Goal: Information Seeking & Learning: Learn about a topic

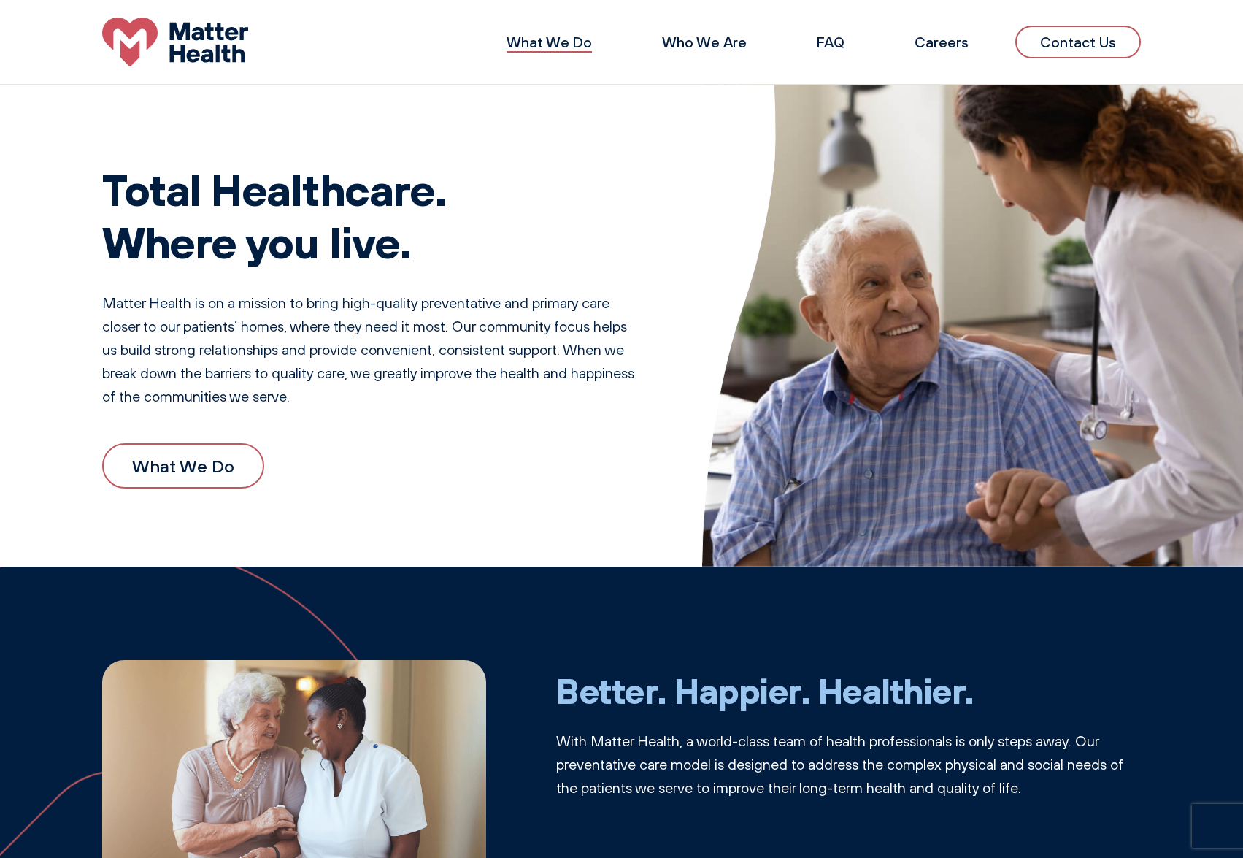
click at [574, 38] on link "What We Do" at bounding box center [549, 42] width 85 height 18
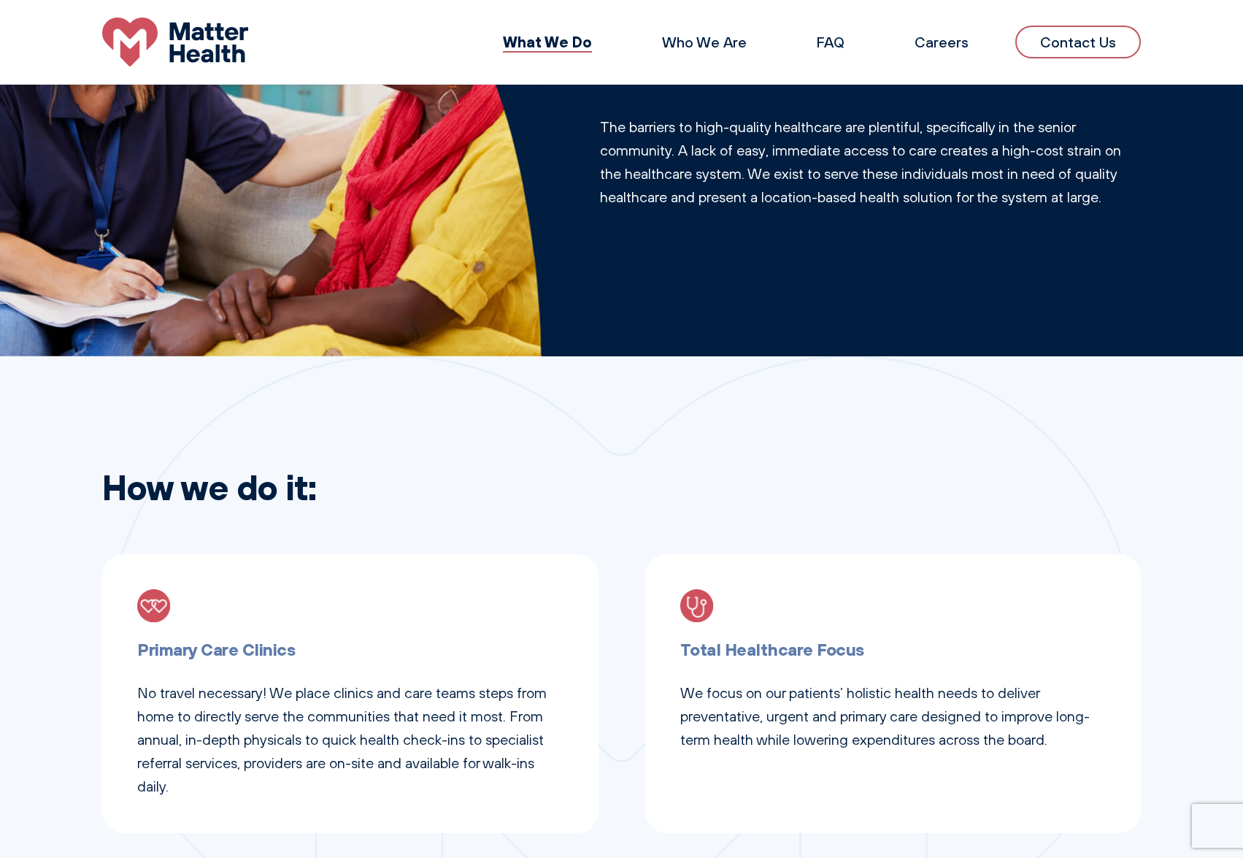
scroll to position [146, 0]
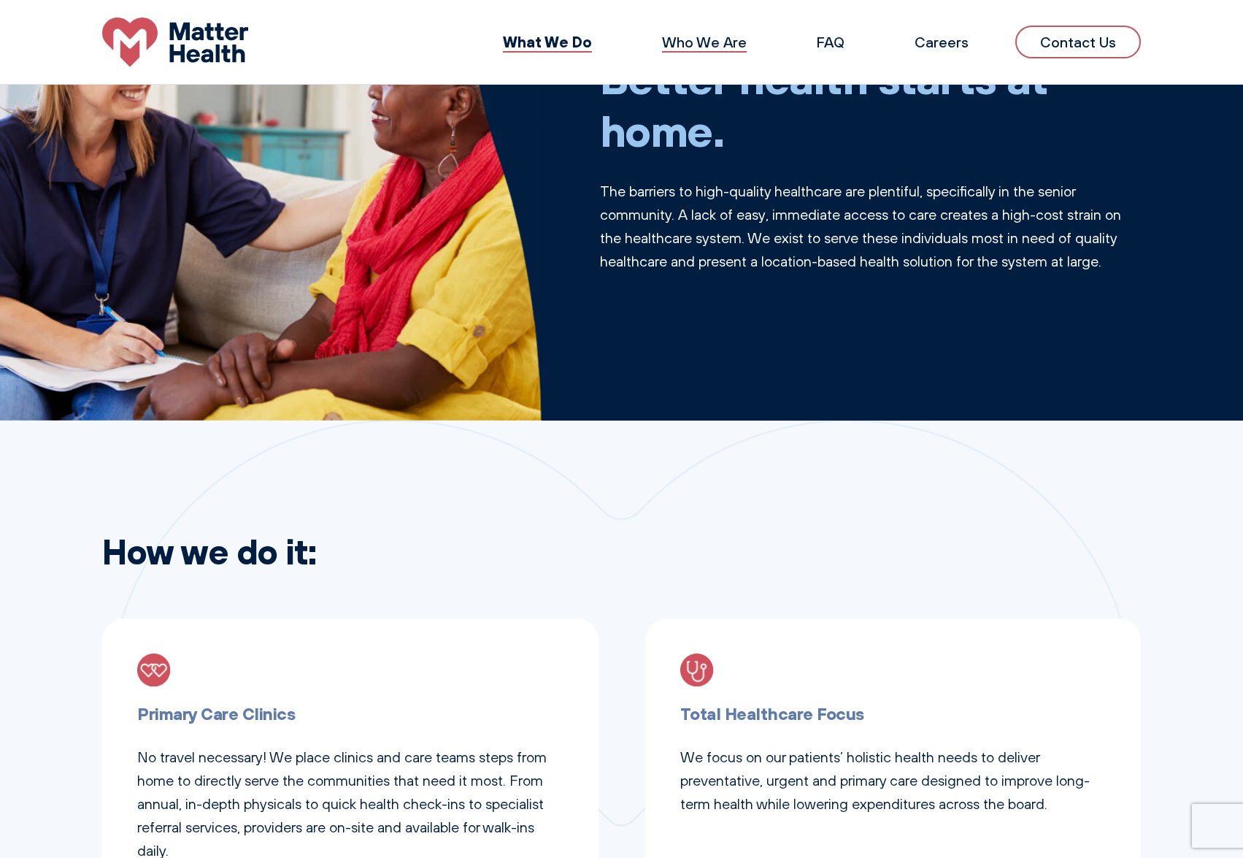
click at [720, 44] on link "Who We Are" at bounding box center [704, 42] width 85 height 18
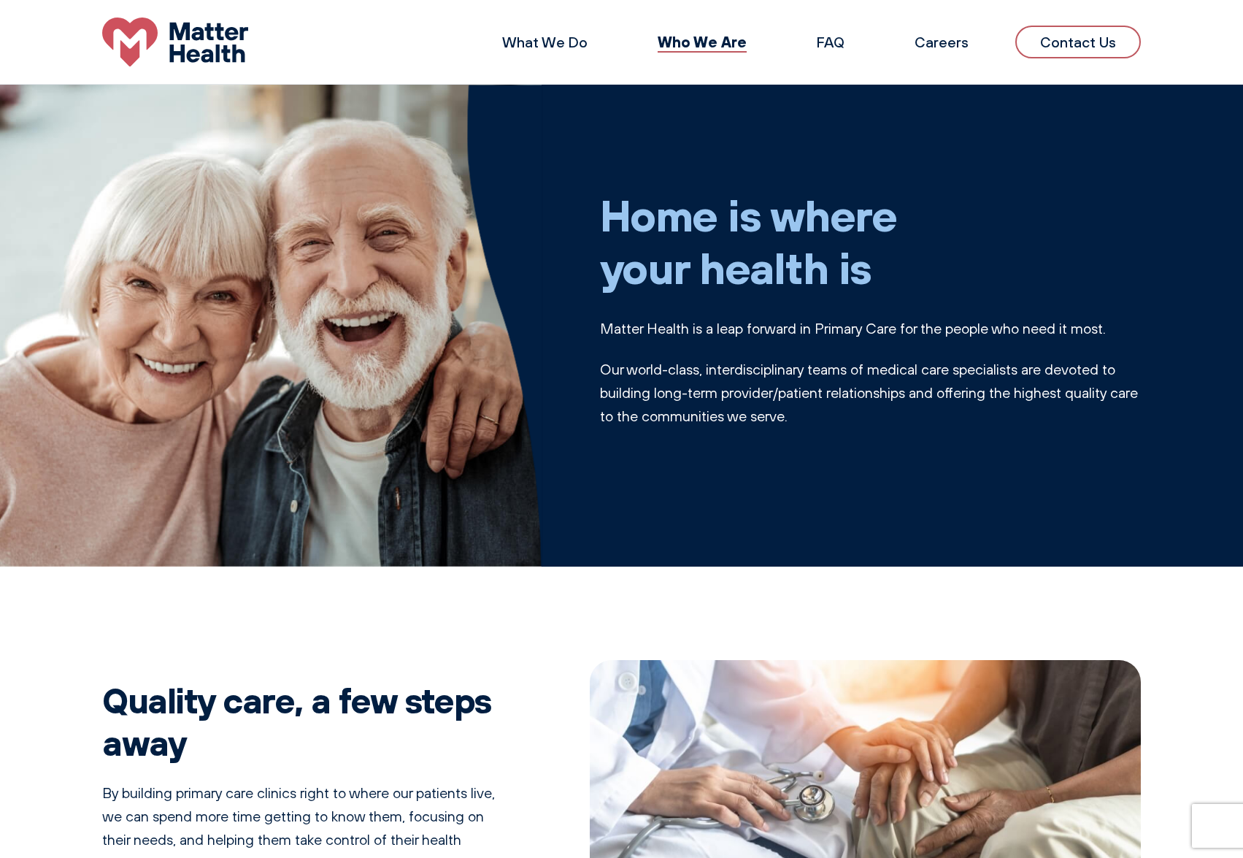
click at [563, 32] on li "What We Do" at bounding box center [545, 42] width 132 height 35
click at [844, 42] on link "FAQ" at bounding box center [831, 42] width 28 height 18
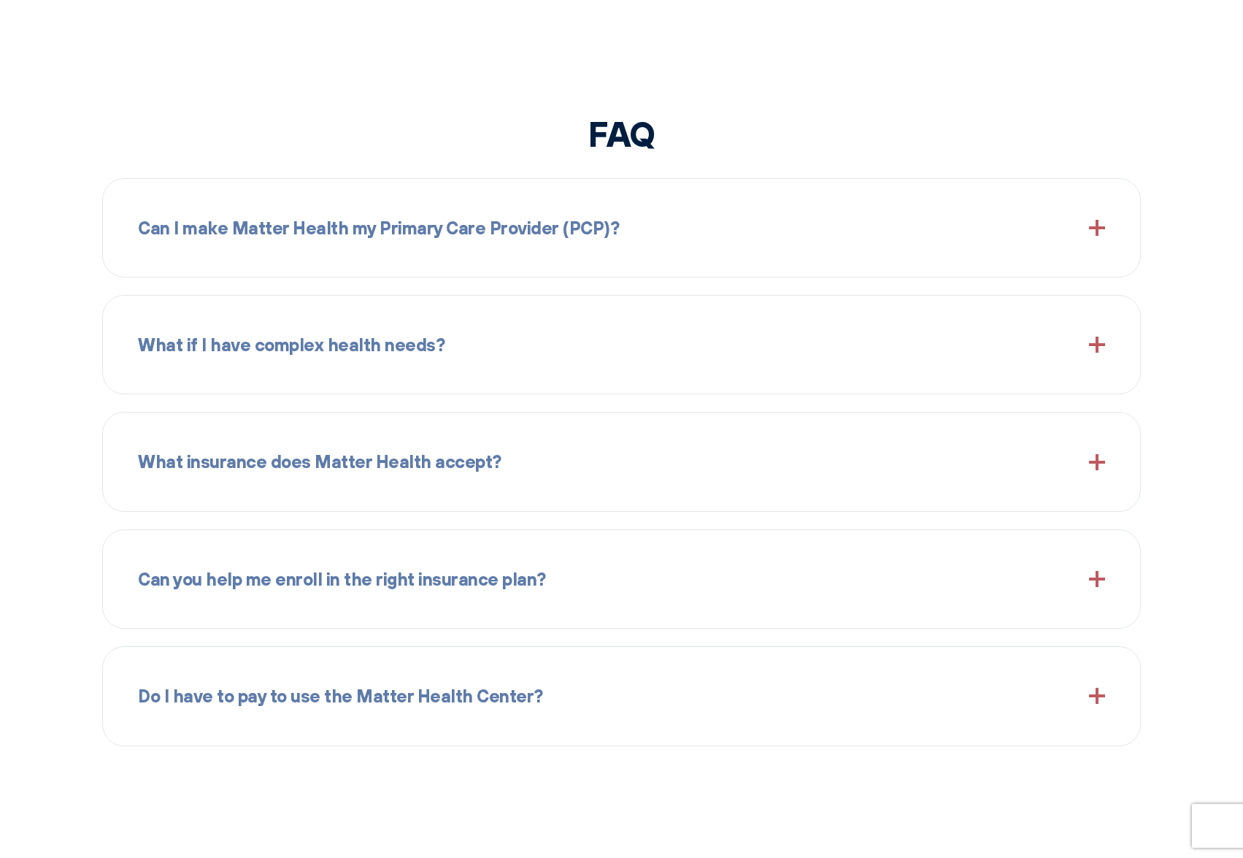
scroll to position [1607, 0]
click at [699, 218] on div "Can I make Matter Health my Primary Care Provider (PCP)?" at bounding box center [621, 225] width 967 height 63
